Goal: Complete application form: Complete application form

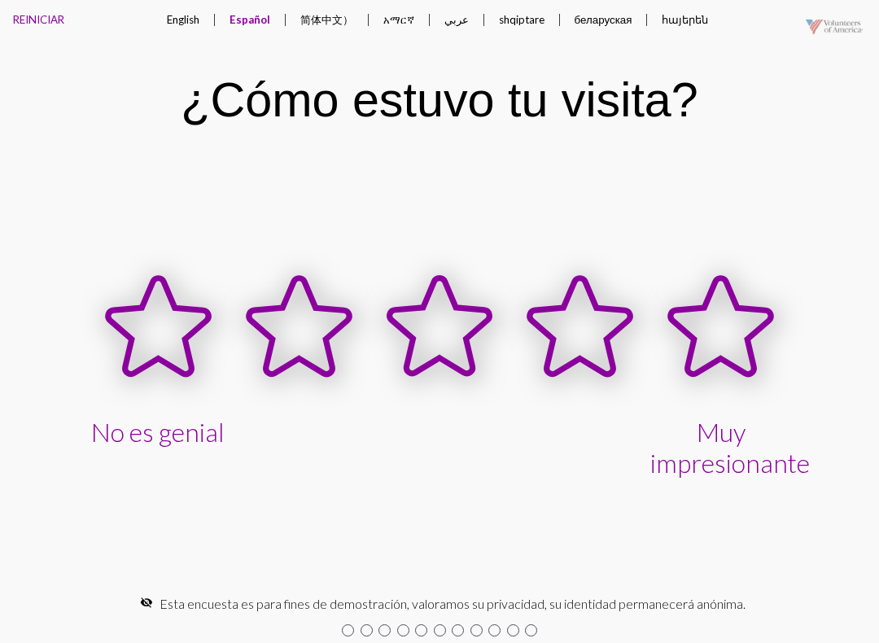
click at [738, 341] on icon at bounding box center [721, 326] width 100 height 96
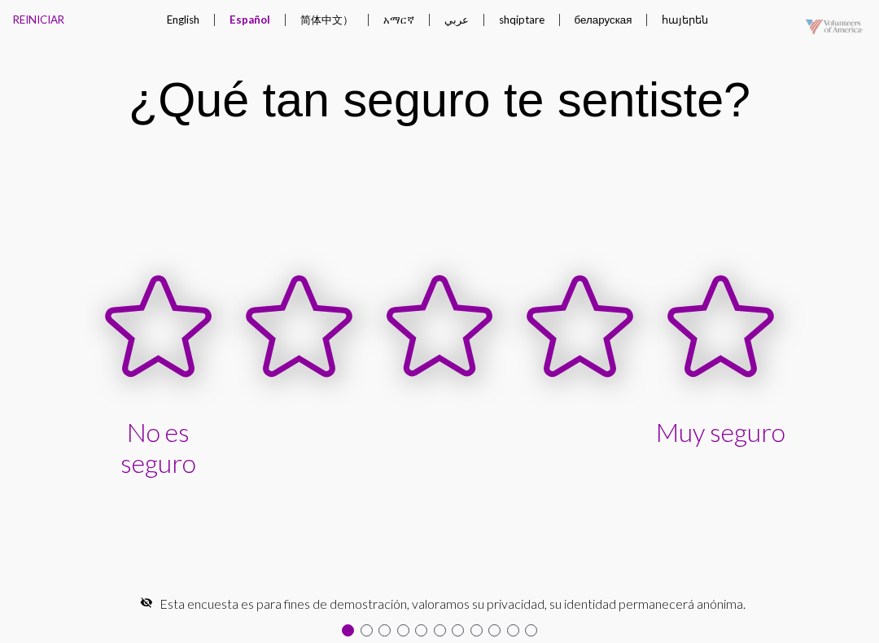
click at [193, 7] on button "English" at bounding box center [183, 19] width 59 height 39
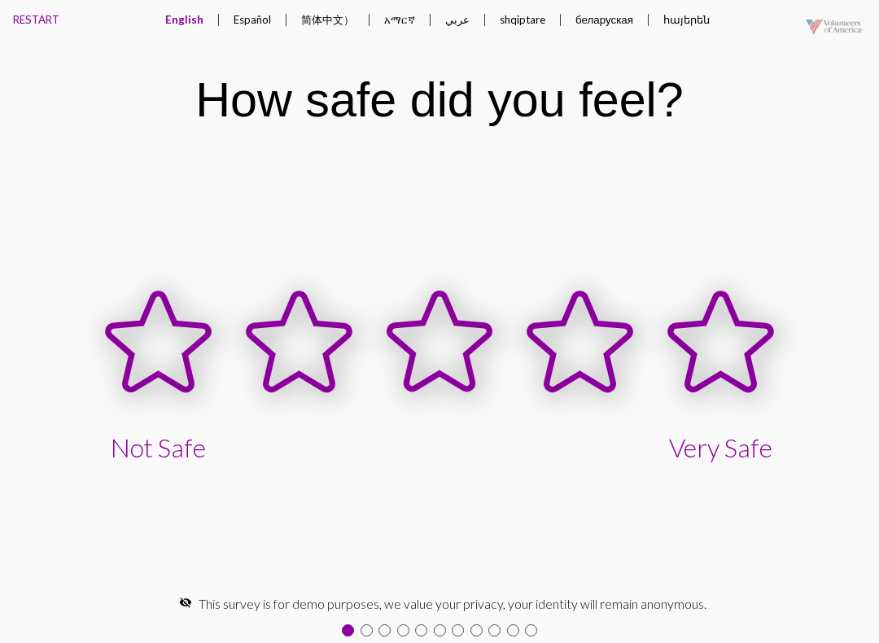
click at [163, 374] on icon at bounding box center [158, 342] width 100 height 96
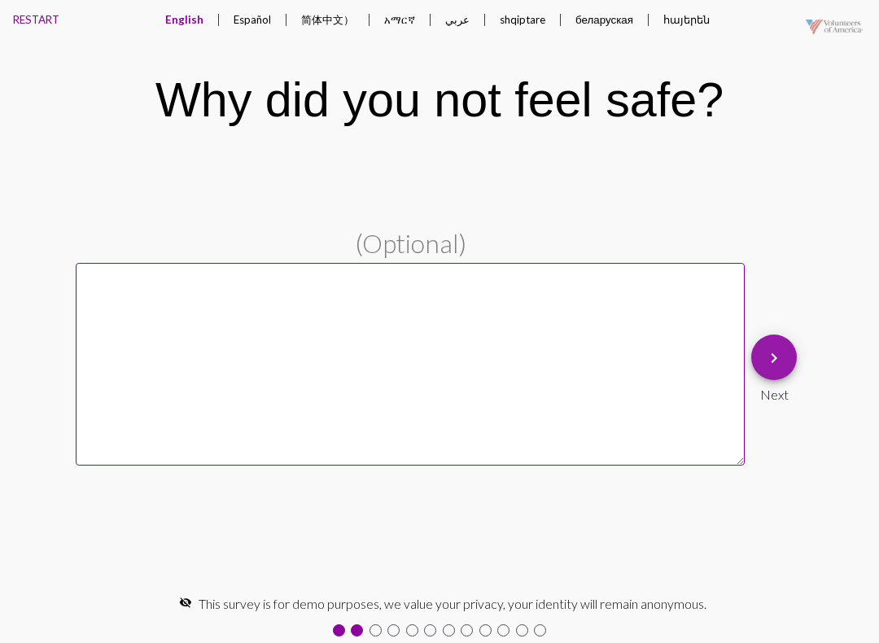
click at [791, 340] on button "keyboard_arrow_right" at bounding box center [774, 358] width 46 height 46
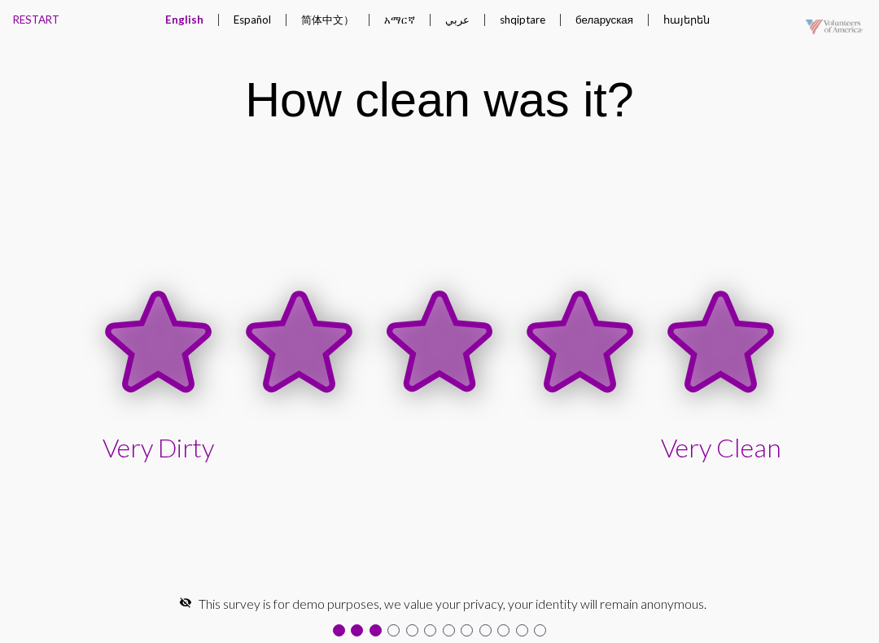
click at [734, 344] on icon at bounding box center [721, 342] width 100 height 96
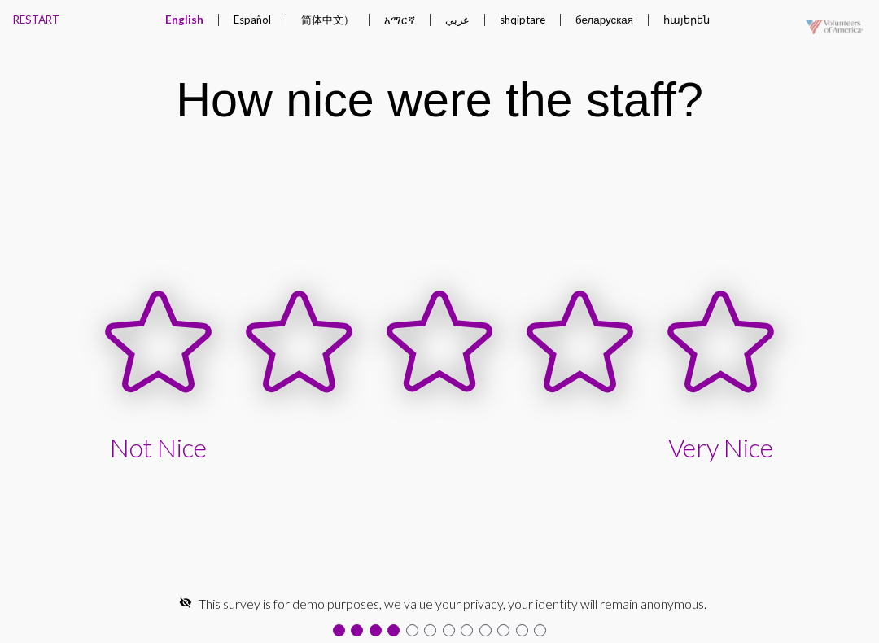
click at [697, 304] on icon at bounding box center [720, 343] width 141 height 141
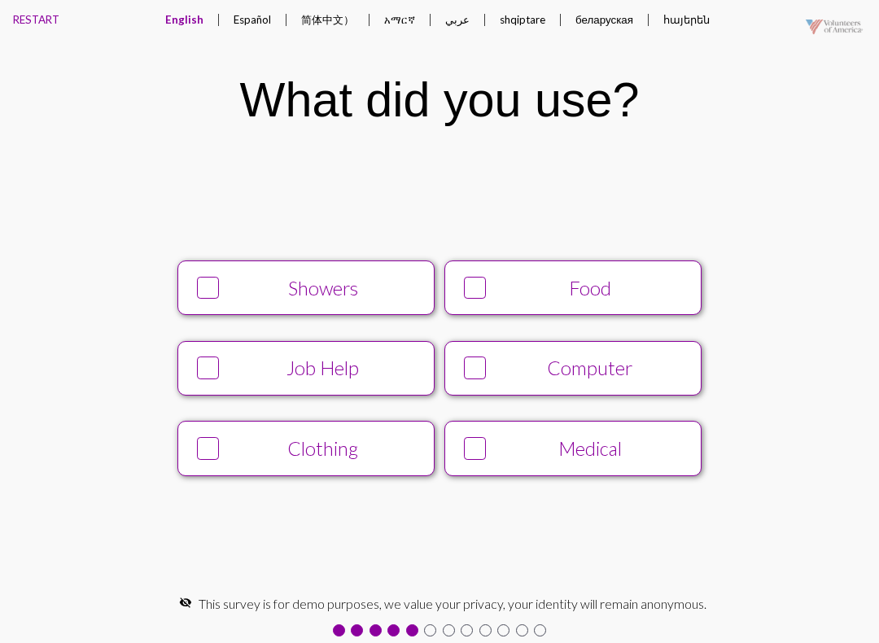
click at [510, 268] on button "Food" at bounding box center [573, 288] width 257 height 55
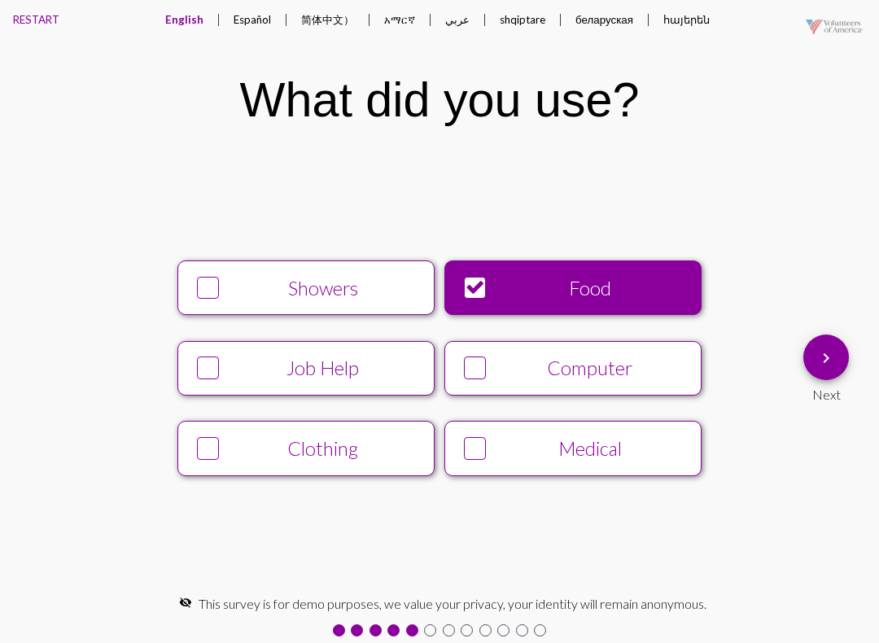
click at [517, 359] on div "Computer" at bounding box center [590, 368] width 196 height 23
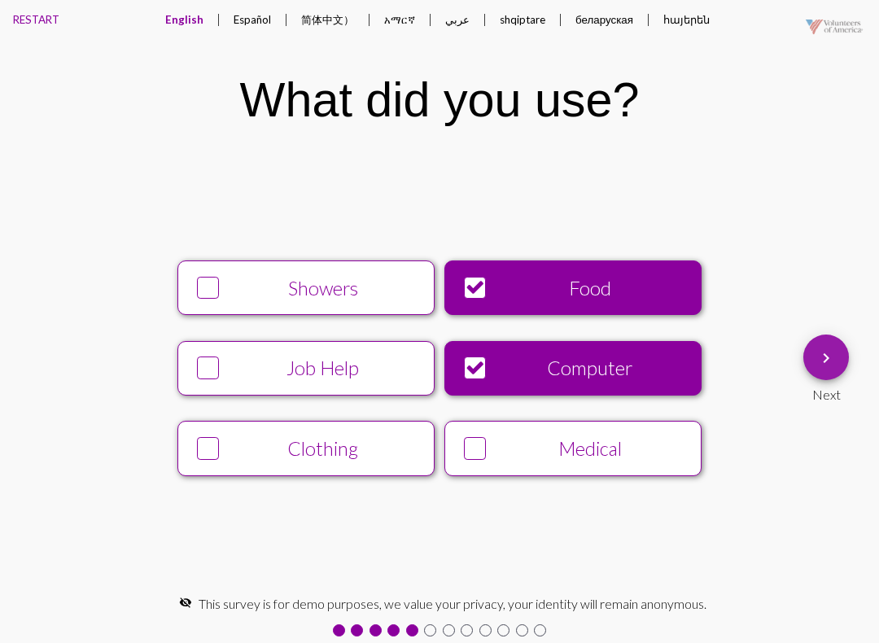
click at [842, 382] on div "Next" at bounding box center [827, 391] width 46 height 22
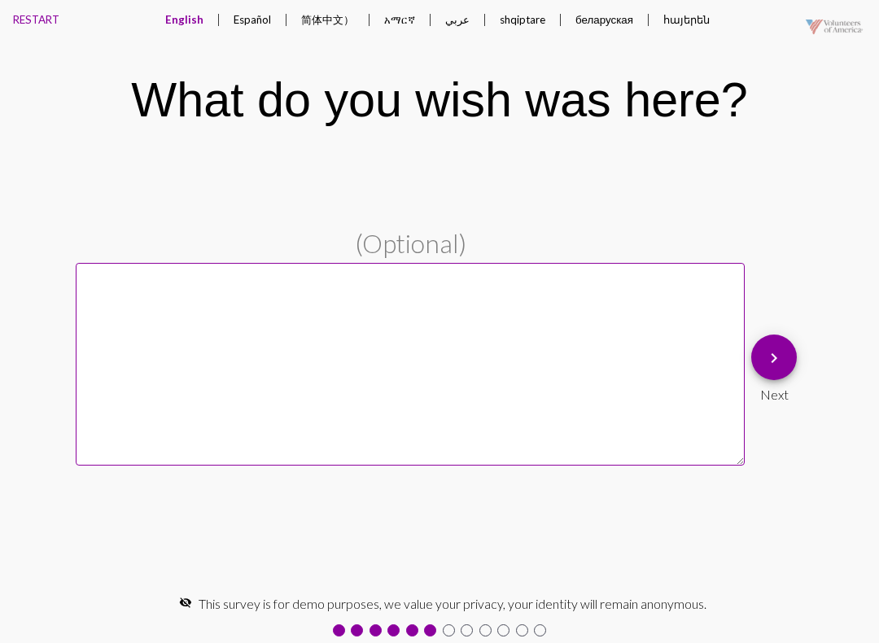
click at [743, 307] on textarea at bounding box center [410, 364] width 669 height 203
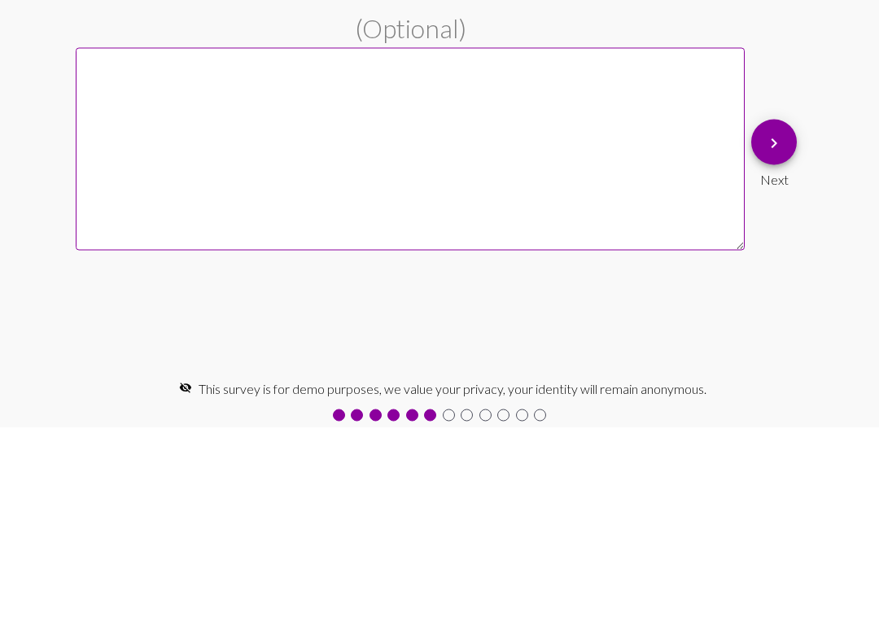
click at [773, 335] on span "keyboard_arrow_right" at bounding box center [774, 358] width 20 height 46
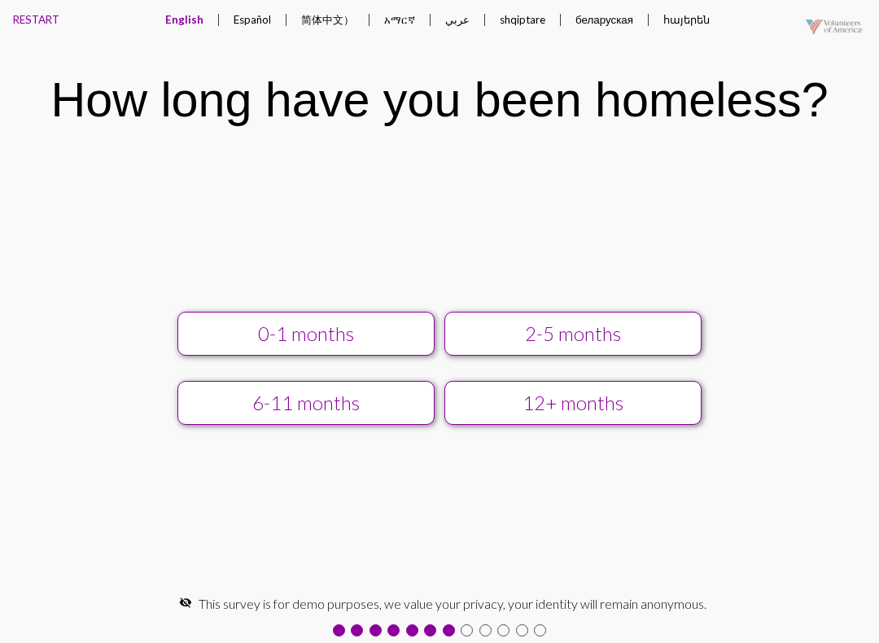
click at [531, 398] on div "12+ months" at bounding box center [573, 403] width 230 height 23
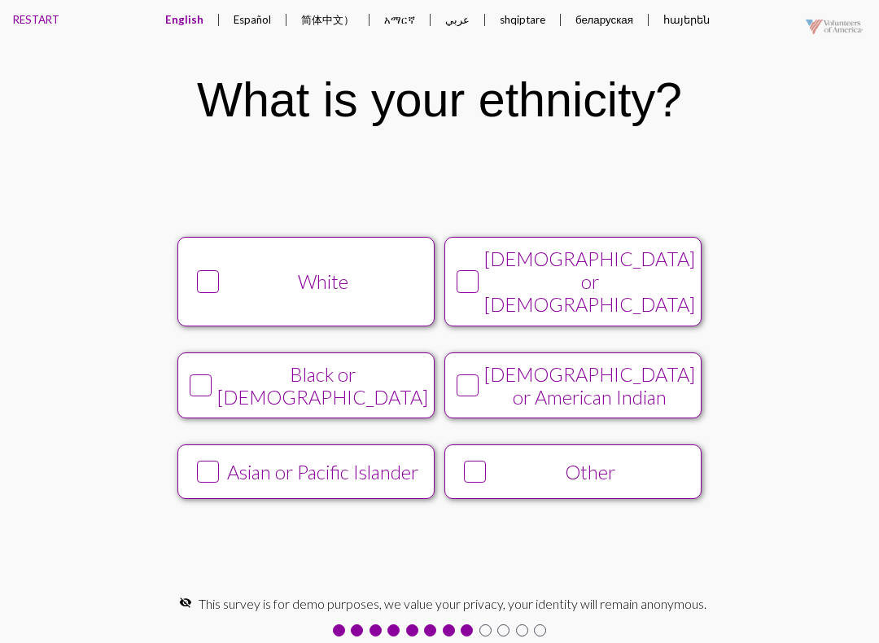
click at [225, 363] on div "Black or [DEMOGRAPHIC_DATA]" at bounding box center [322, 386] width 211 height 46
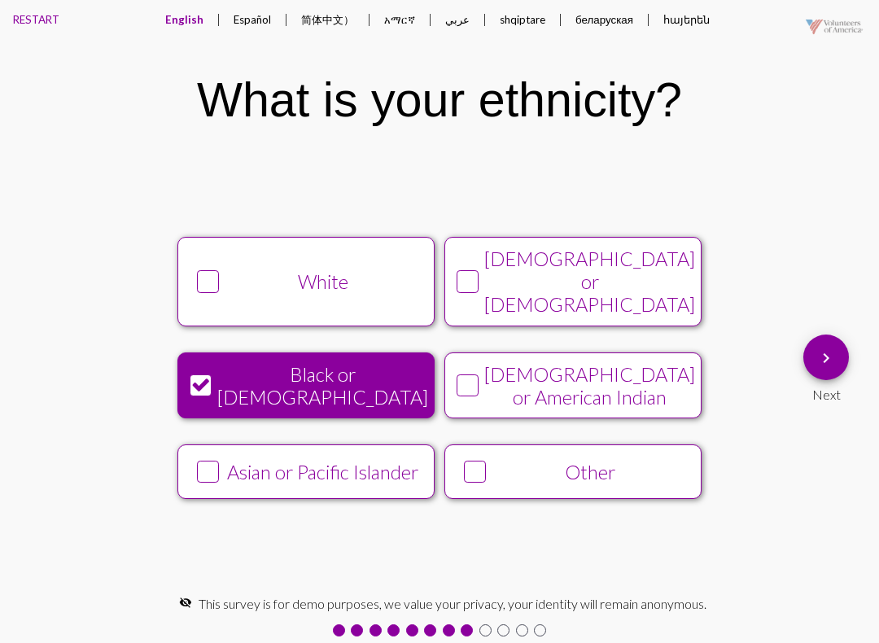
click at [808, 358] on button "keyboard_arrow_right" at bounding box center [827, 358] width 46 height 46
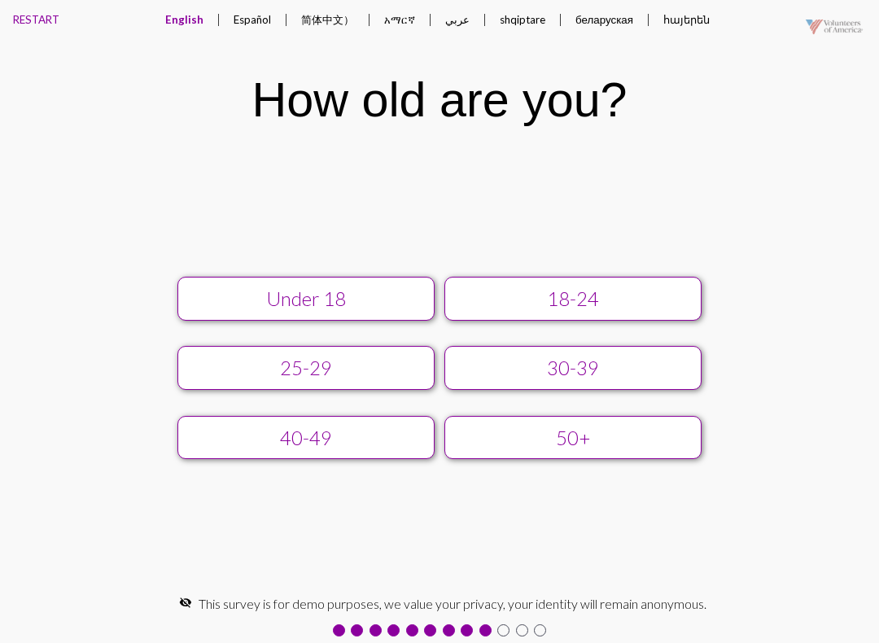
click at [304, 264] on div "Under [PHONE_NUMBER] [PHONE_NUMBER] 50+" at bounding box center [440, 368] width 716 height 208
click at [287, 296] on div "Under 18" at bounding box center [306, 298] width 230 height 23
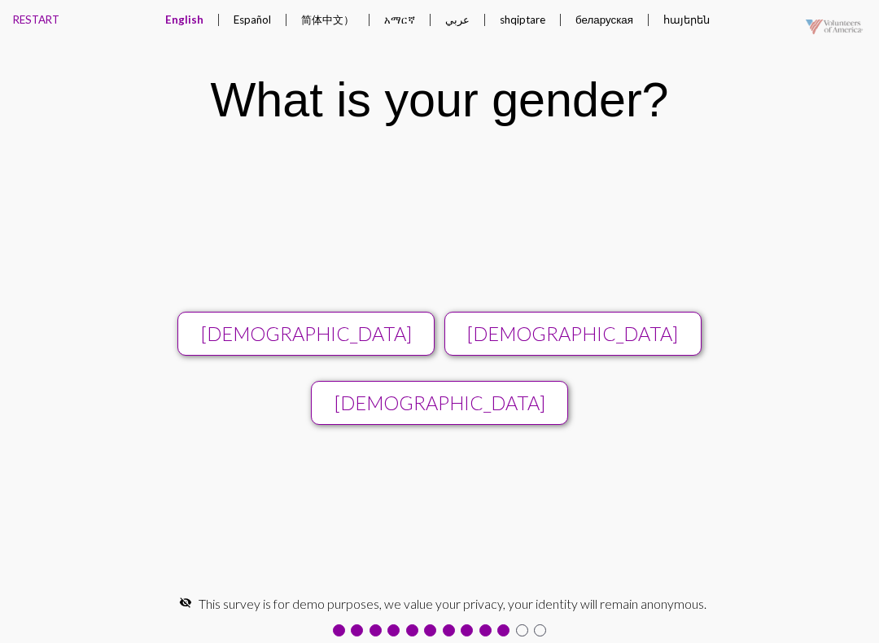
click at [600, 324] on div "[DEMOGRAPHIC_DATA]" at bounding box center [573, 333] width 230 height 23
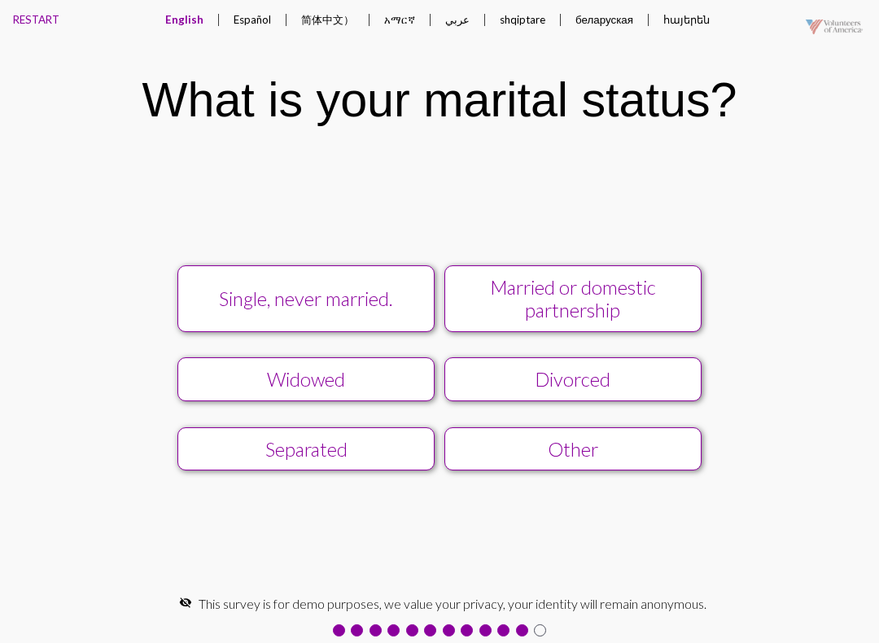
click at [600, 344] on div "Single, never married. Married or domestic partnership Widowed Divorced Separat…" at bounding box center [440, 367] width 716 height 231
click at [561, 303] on div "Married or domestic partnership" at bounding box center [573, 299] width 230 height 46
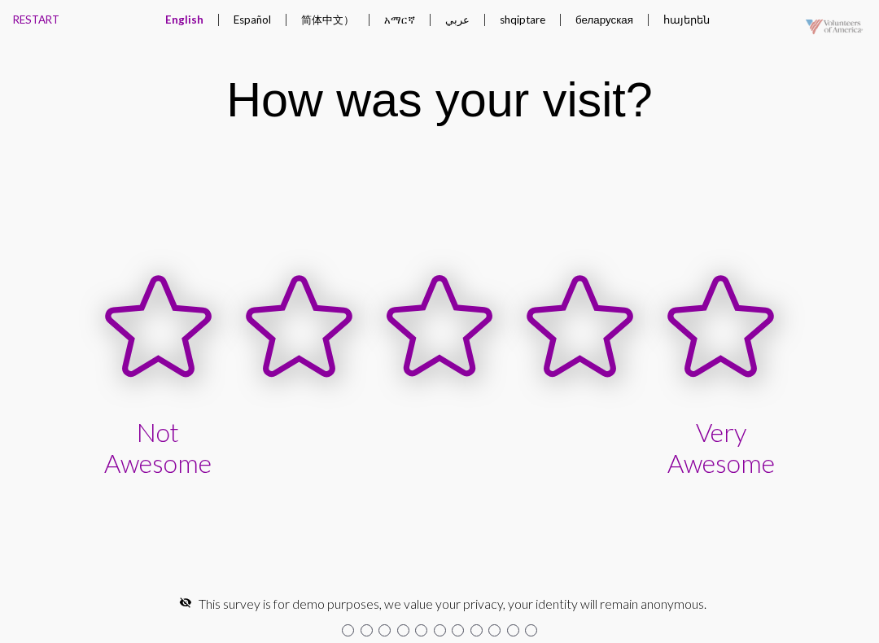
click at [249, 16] on button "Español" at bounding box center [253, 19] width 64 height 39
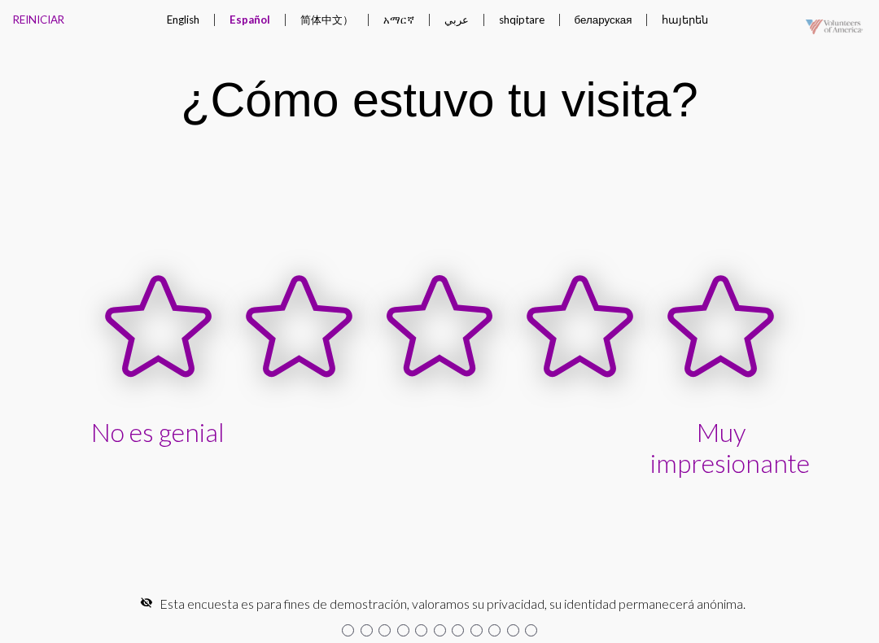
click at [328, 11] on button "简体中文）" at bounding box center [326, 20] width 79 height 41
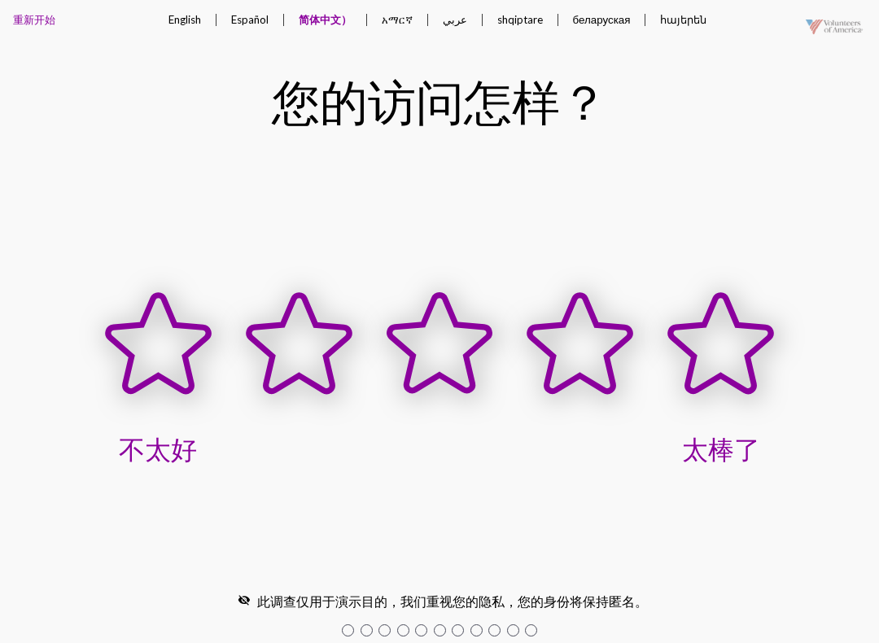
click at [470, 26] on button "عربي" at bounding box center [455, 19] width 50 height 39
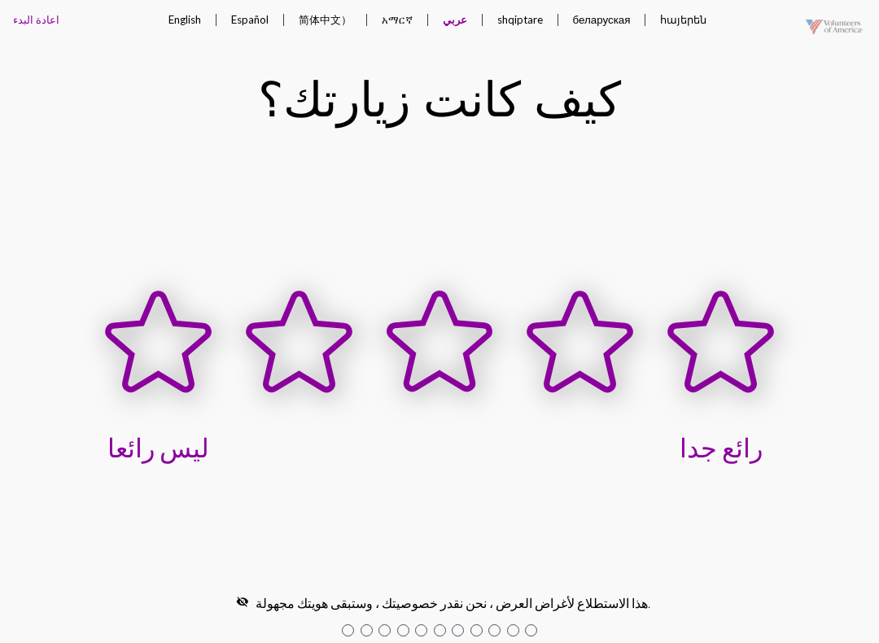
click at [187, 7] on button "English" at bounding box center [184, 19] width 59 height 39
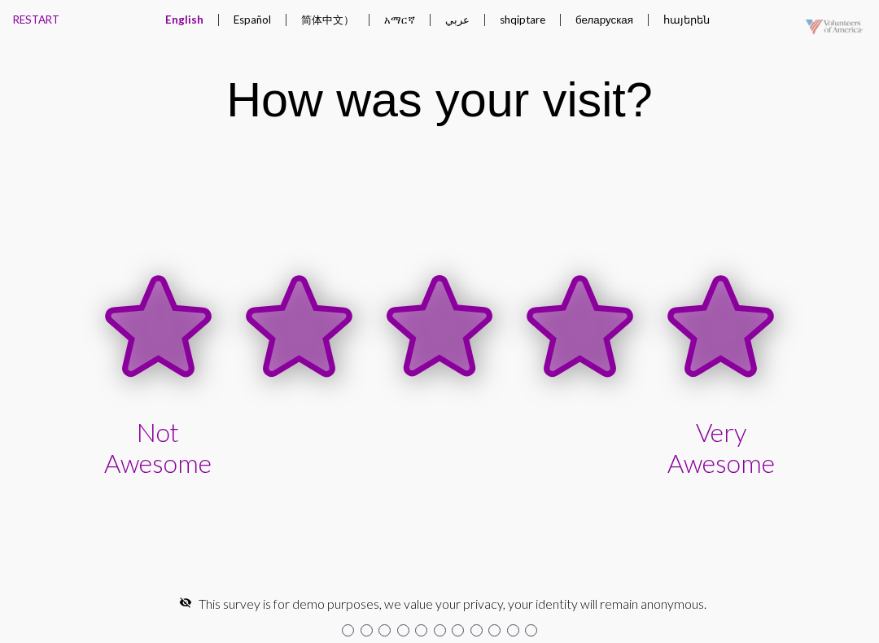
click at [746, 348] on icon at bounding box center [721, 326] width 100 height 96
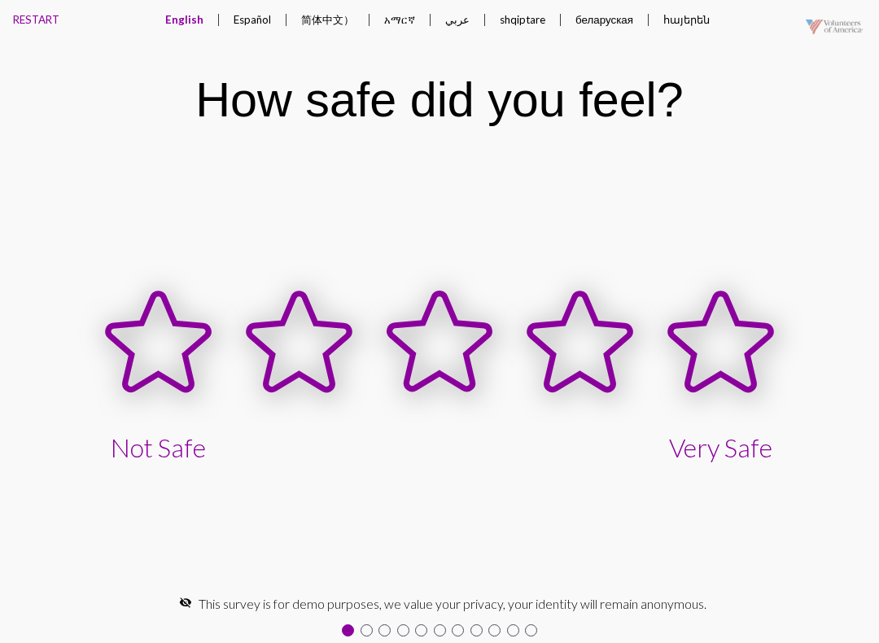
click at [137, 332] on icon at bounding box center [158, 342] width 100 height 96
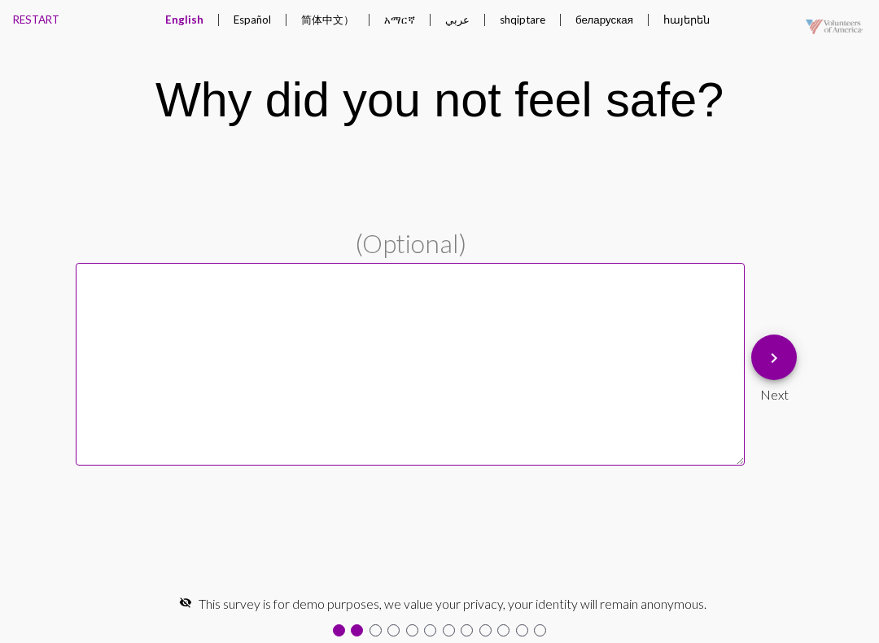
click at [773, 326] on div "(Optional) keyboard_arrow_right Next" at bounding box center [440, 368] width 728 height 281
click at [791, 359] on button "keyboard_arrow_right" at bounding box center [774, 358] width 46 height 46
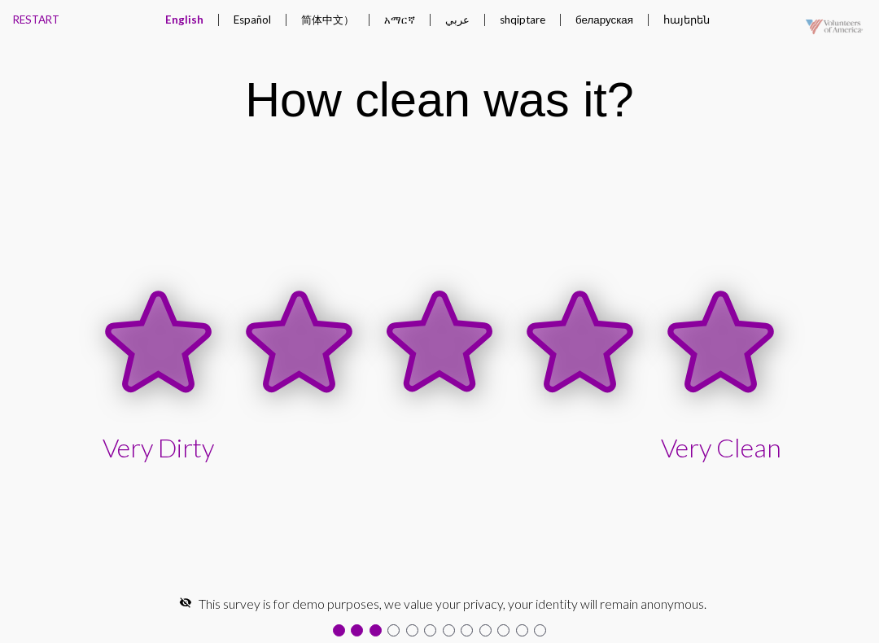
click at [717, 339] on icon at bounding box center [721, 342] width 100 height 96
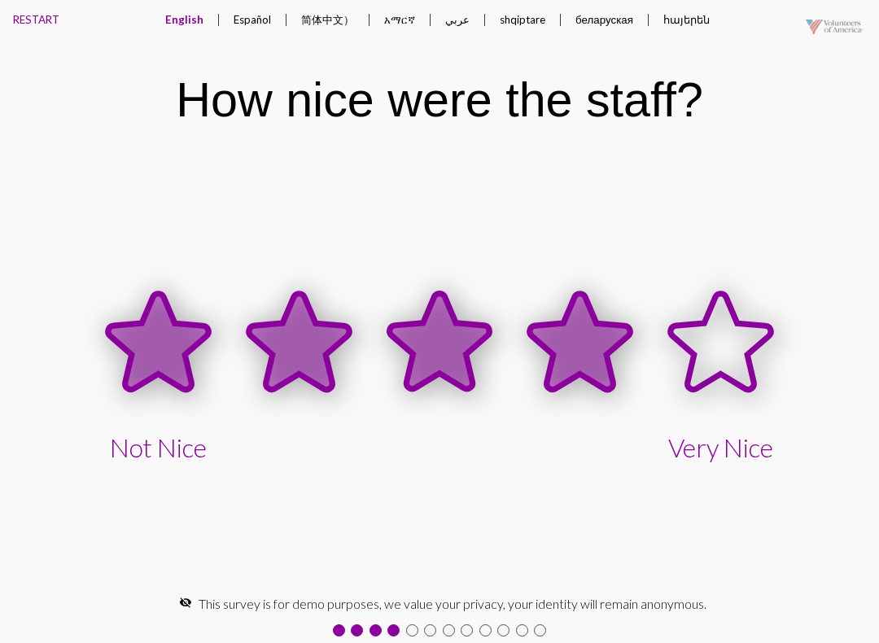
click at [574, 366] on icon at bounding box center [580, 342] width 100 height 96
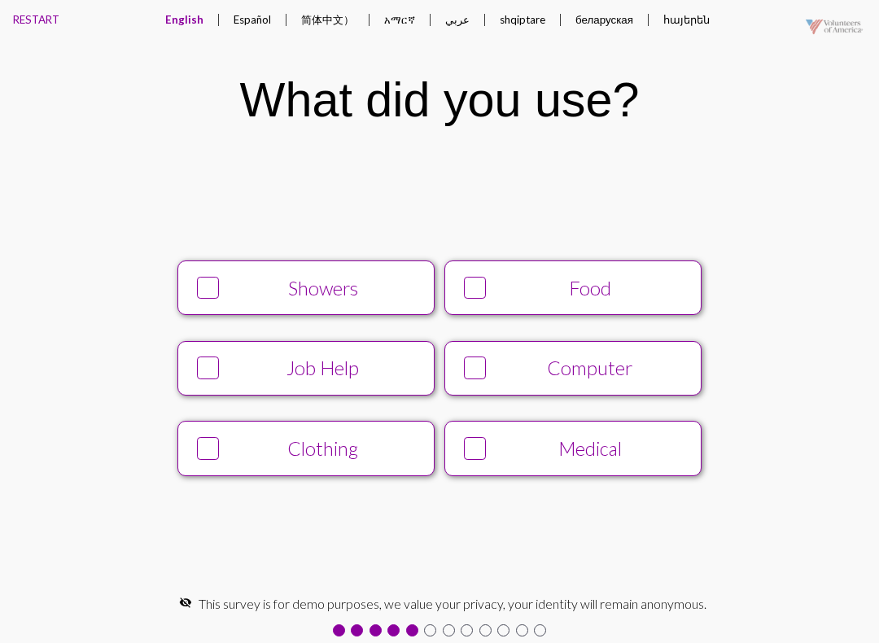
click at [521, 300] on div "Food" at bounding box center [590, 288] width 196 height 23
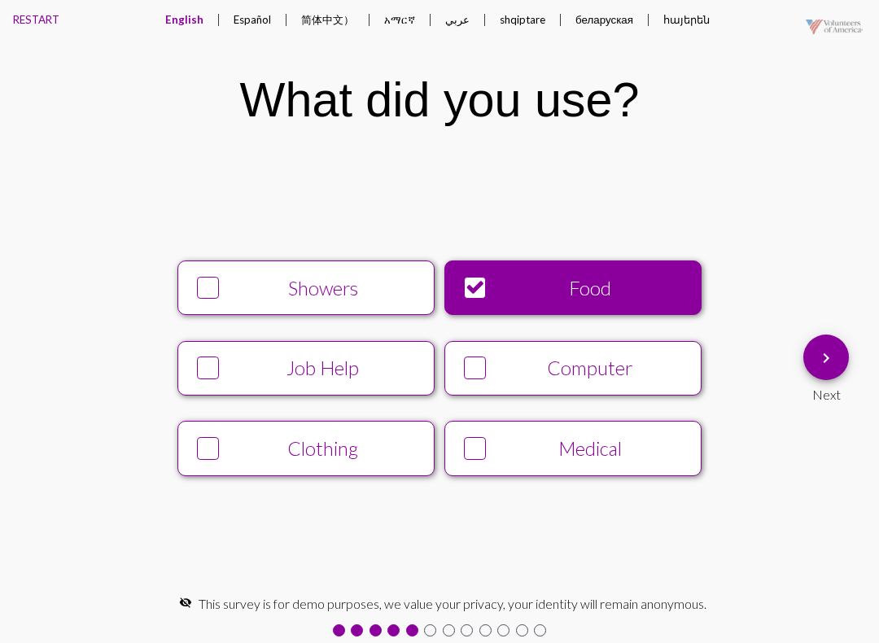
click at [191, 352] on button "Job Help" at bounding box center [305, 368] width 257 height 55
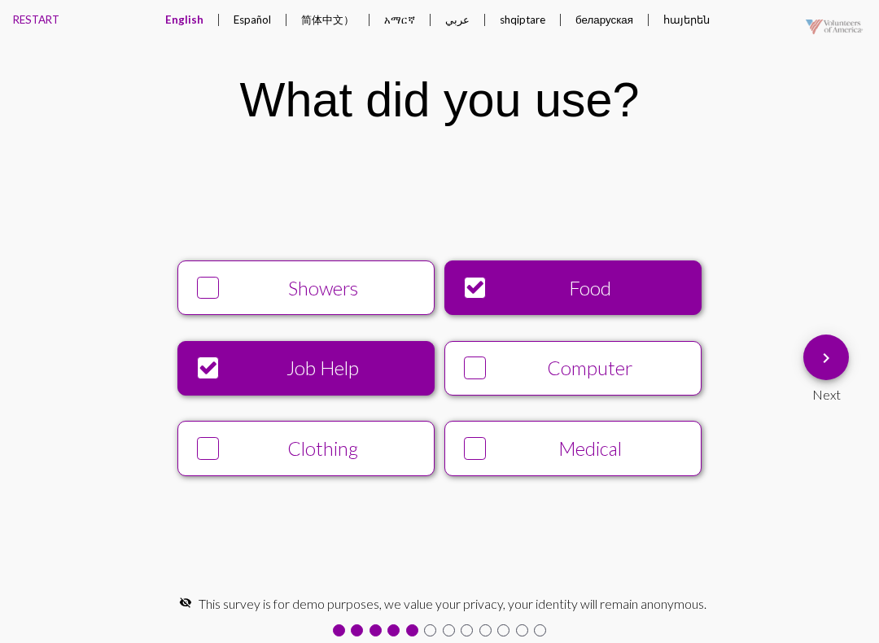
click at [475, 431] on button "Medical" at bounding box center [573, 448] width 257 height 55
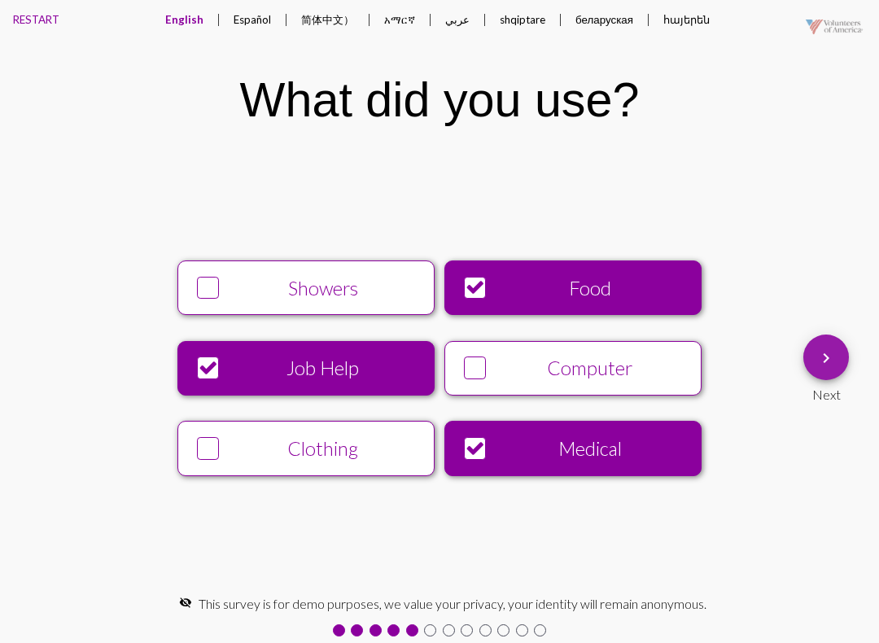
click at [824, 353] on mat-icon "keyboard_arrow_right" at bounding box center [827, 358] width 20 height 20
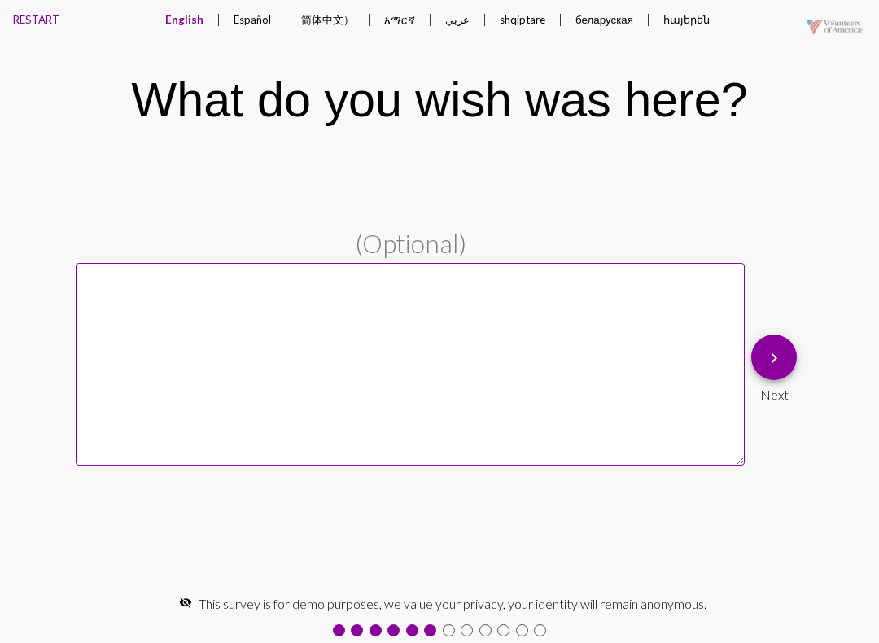
click at [808, 353] on pl-text-question "(Optional) keyboard_arrow_right Next" at bounding box center [439, 368] width 879 height 281
click at [764, 333] on div "keyboard_arrow_right Next" at bounding box center [774, 368] width 59 height 81
click at [773, 354] on mat-icon "keyboard_arrow_right" at bounding box center [774, 358] width 20 height 20
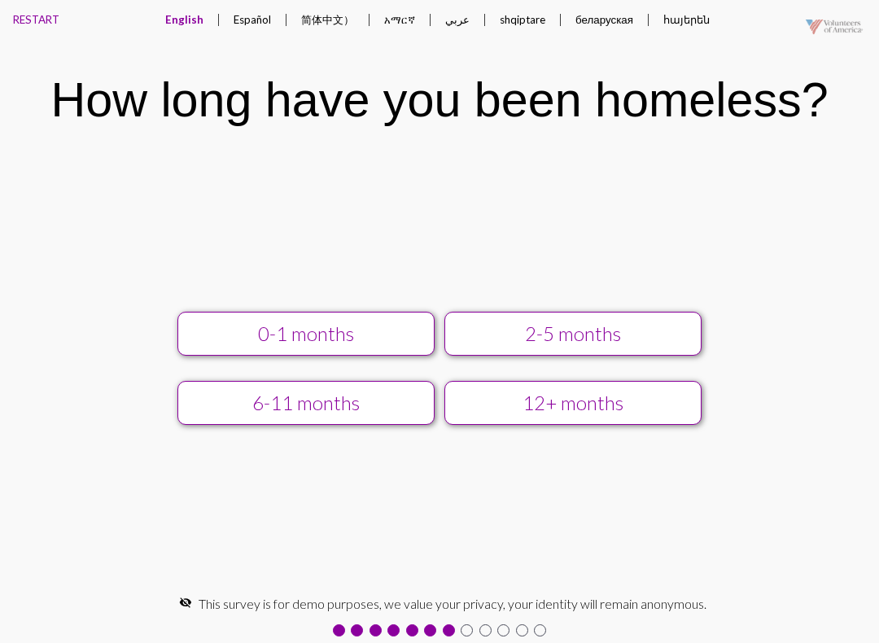
click at [343, 379] on div "0-1 months 2-5 months 6-11 months 12+ months" at bounding box center [440, 368] width 716 height 139
click at [301, 414] on div "6-11 months" at bounding box center [306, 403] width 230 height 23
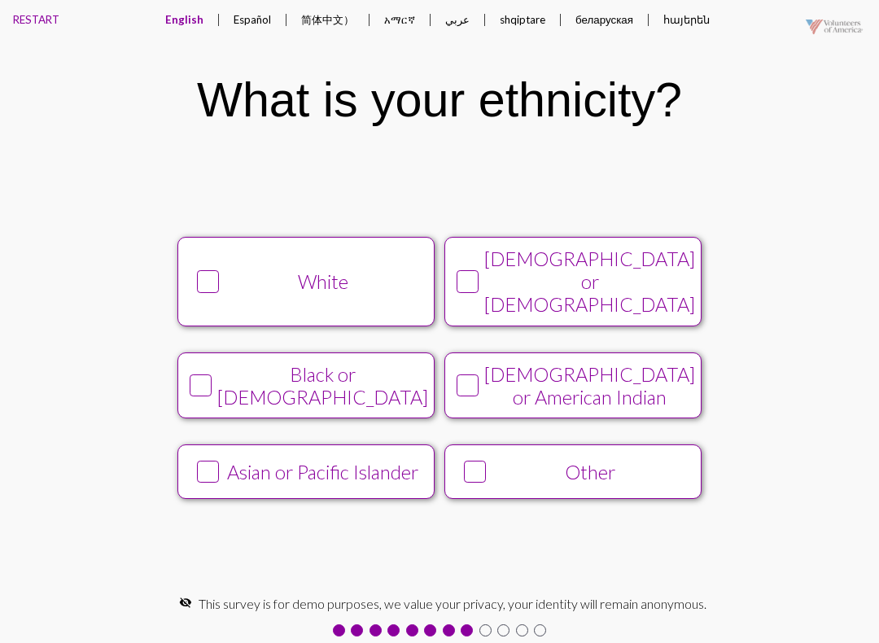
click at [264, 287] on div "White" at bounding box center [323, 281] width 196 height 23
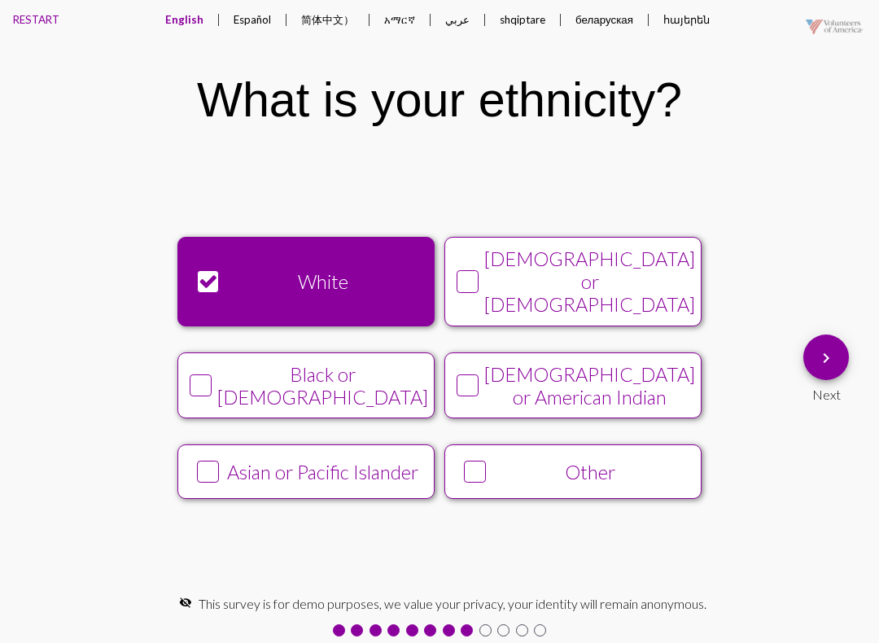
click at [805, 339] on button "keyboard_arrow_right" at bounding box center [827, 358] width 46 height 46
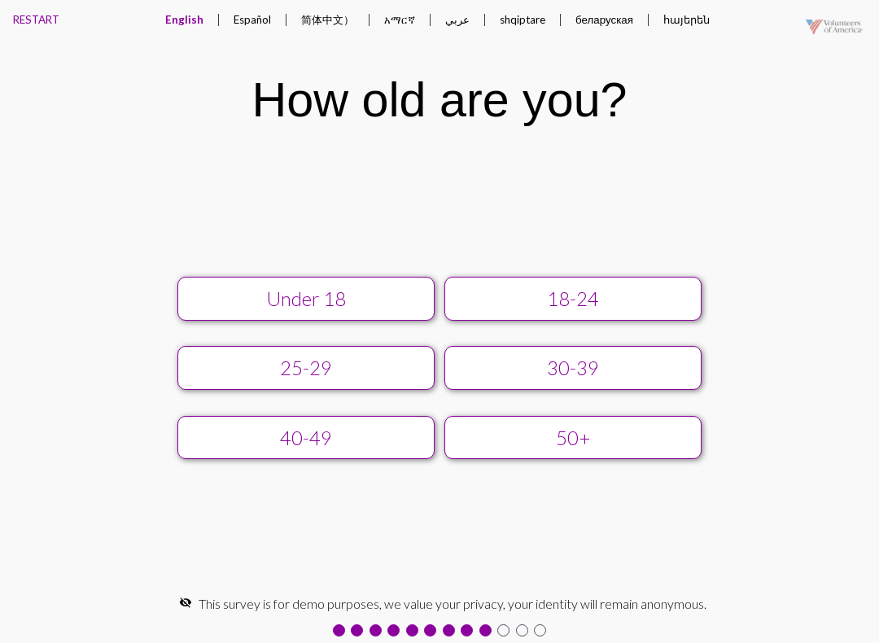
click at [501, 449] on div "50+" at bounding box center [573, 438] width 230 height 23
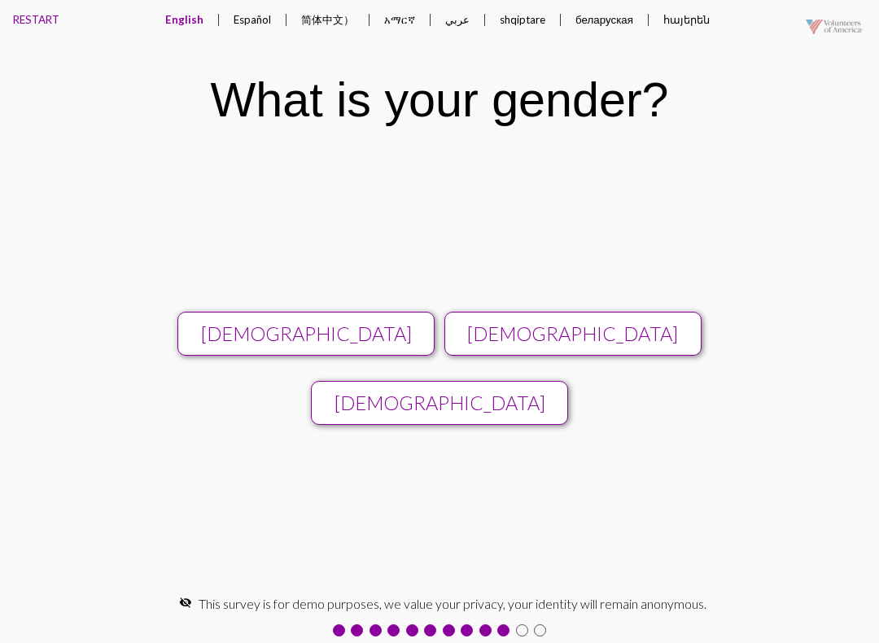
click at [530, 318] on button "[DEMOGRAPHIC_DATA]" at bounding box center [573, 334] width 257 height 44
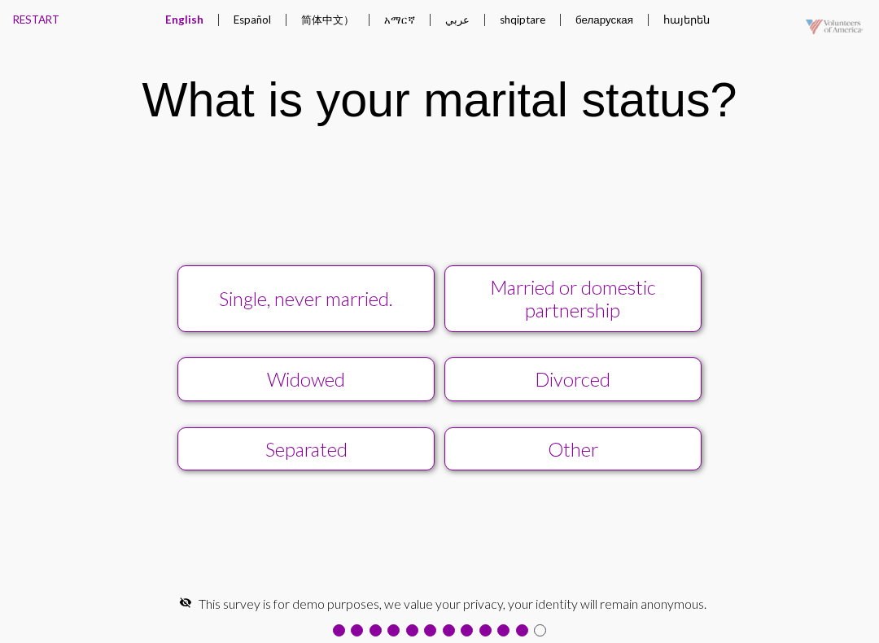
click at [240, 306] on div "Single, never married." at bounding box center [306, 298] width 230 height 23
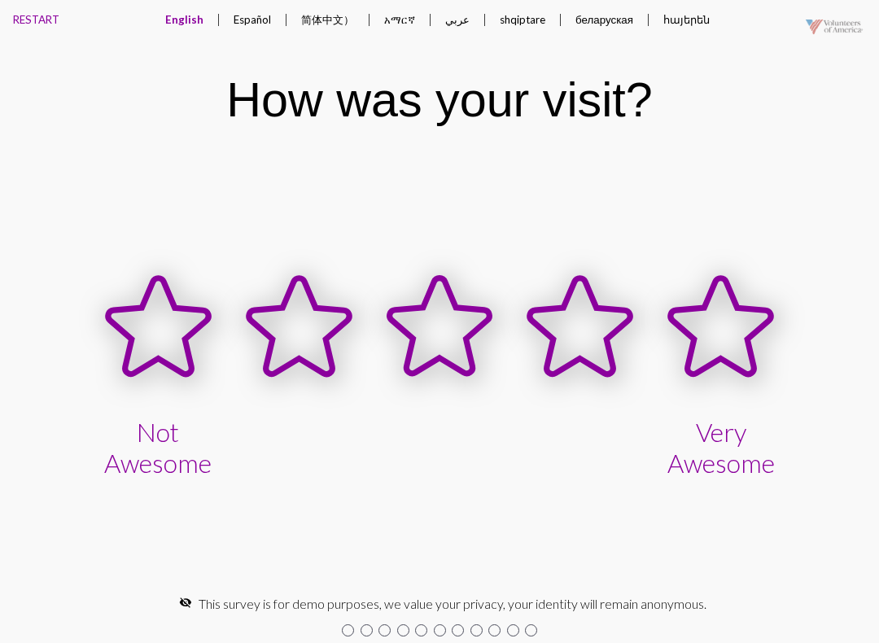
click at [751, 364] on icon at bounding box center [721, 326] width 100 height 96
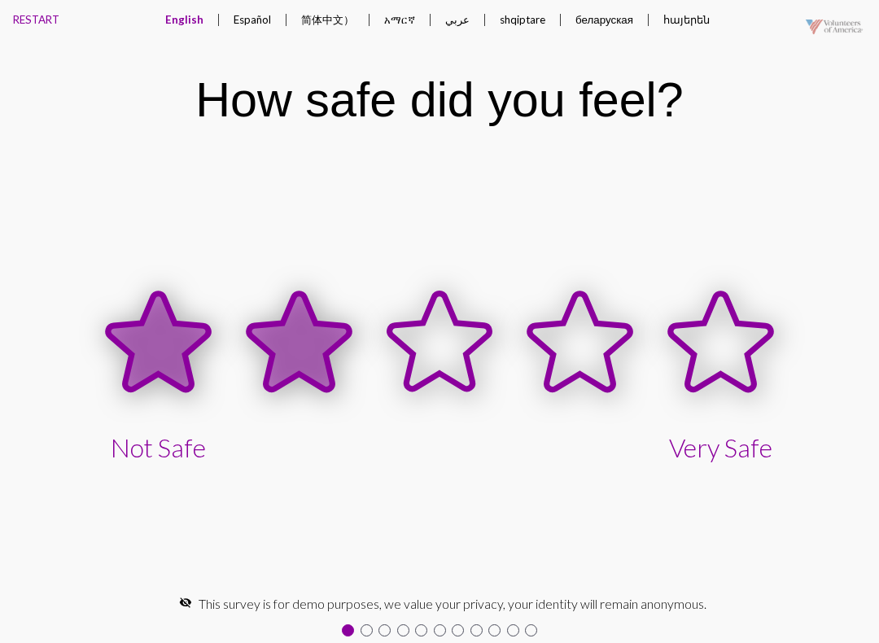
click at [309, 365] on icon at bounding box center [299, 342] width 100 height 96
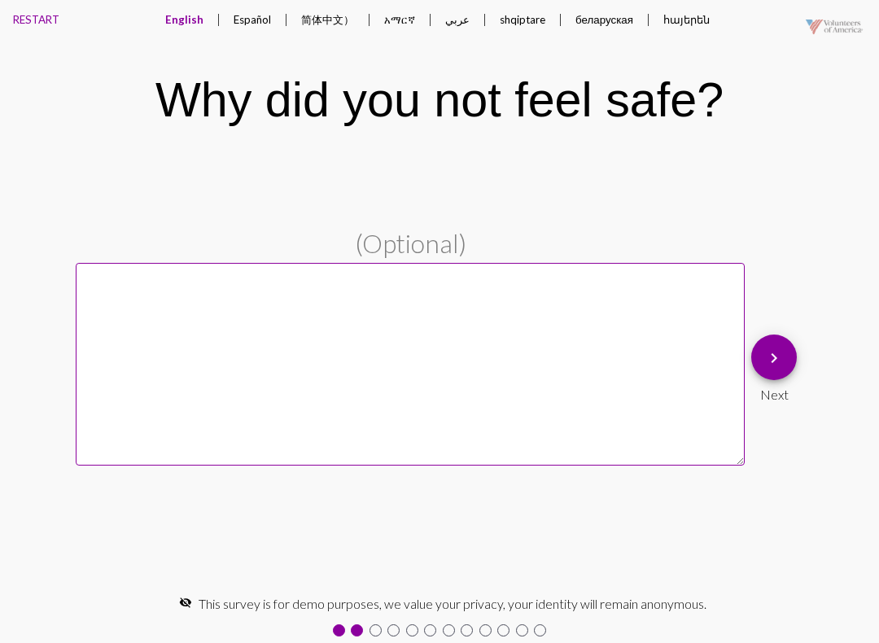
click at [777, 384] on div "Next" at bounding box center [774, 391] width 46 height 22
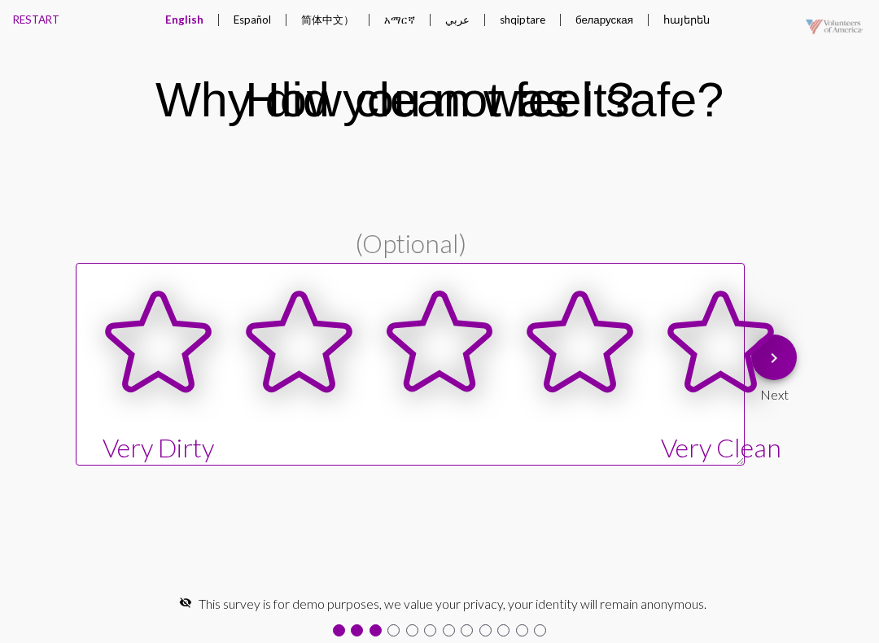
click at [766, 363] on icon at bounding box center [720, 343] width 141 height 141
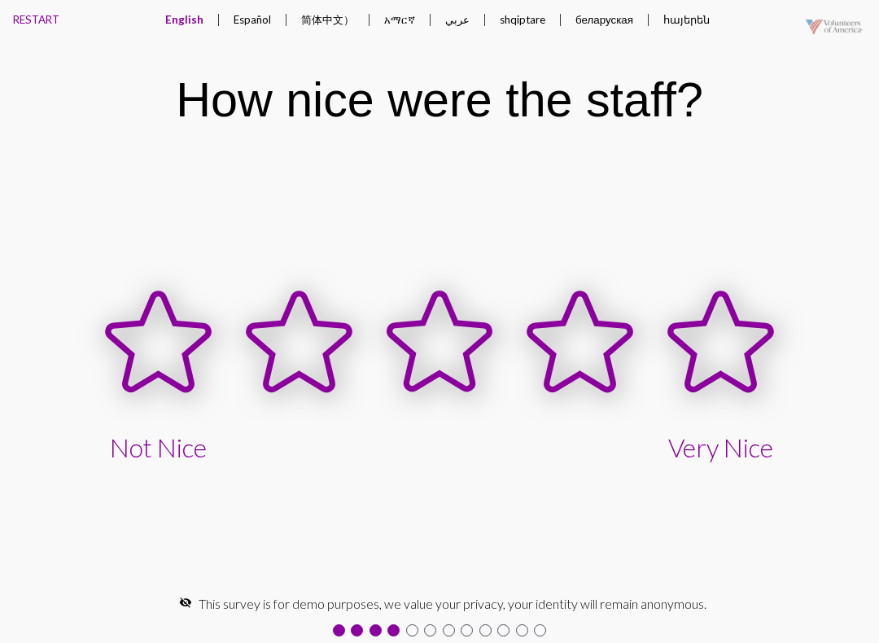
click at [577, 329] on icon at bounding box center [580, 342] width 100 height 96
